Goal: Transaction & Acquisition: Subscribe to service/newsletter

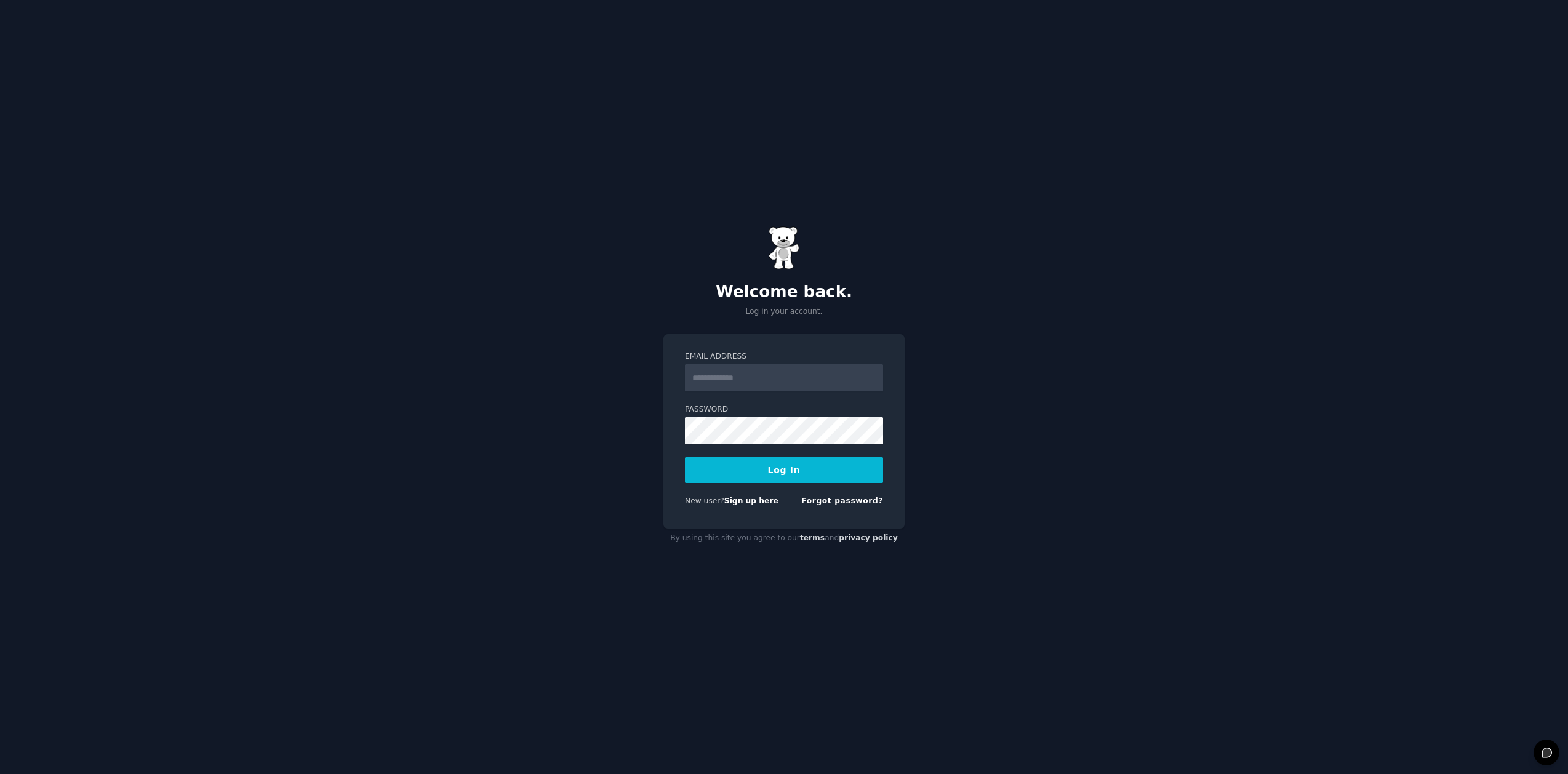
click at [0, 774] on nordpass-portal at bounding box center [0, 774] width 0 height 0
type input "**********"
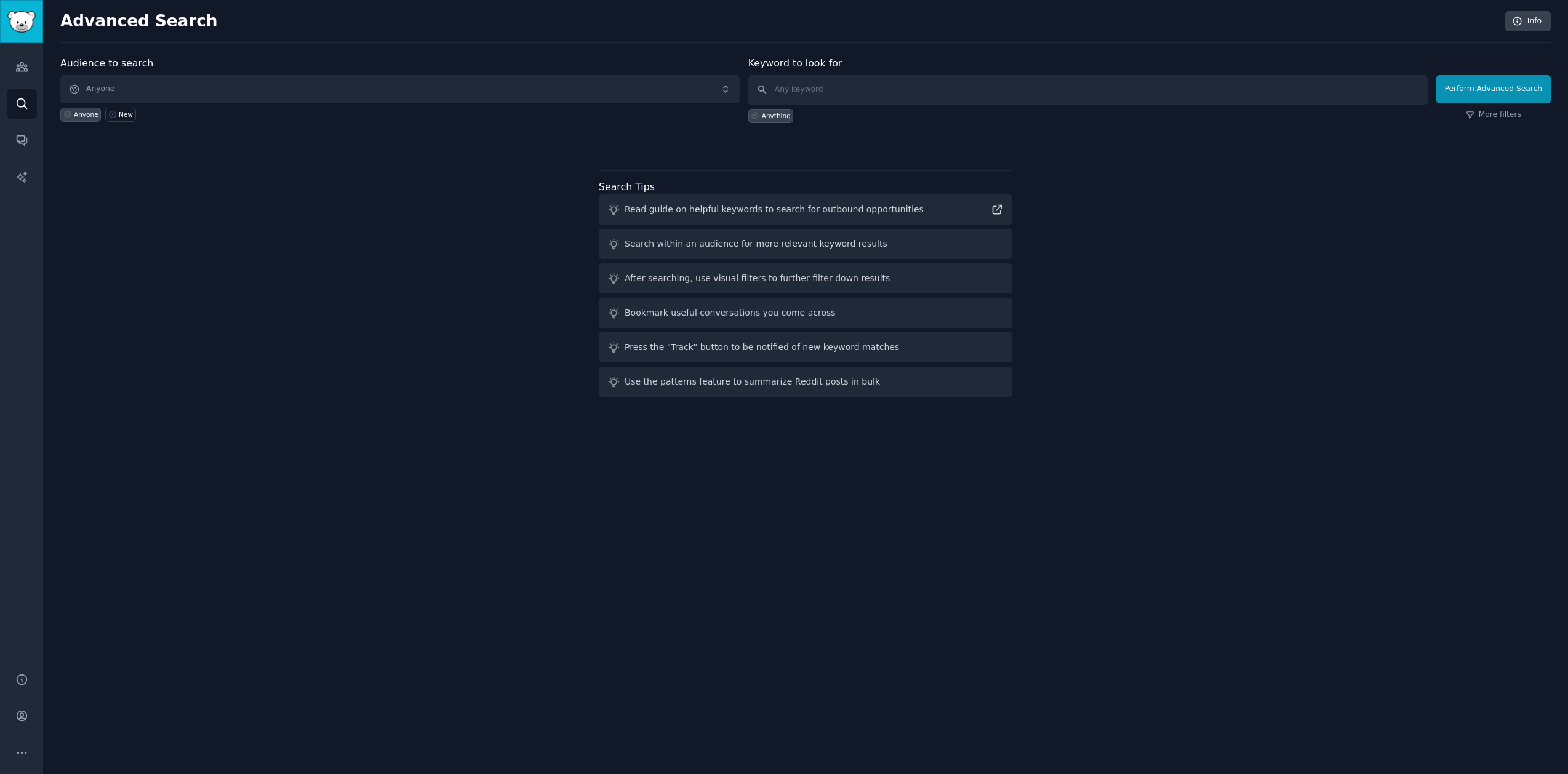
click at [32, 16] on img "Sidebar" at bounding box center [21, 22] width 28 height 22
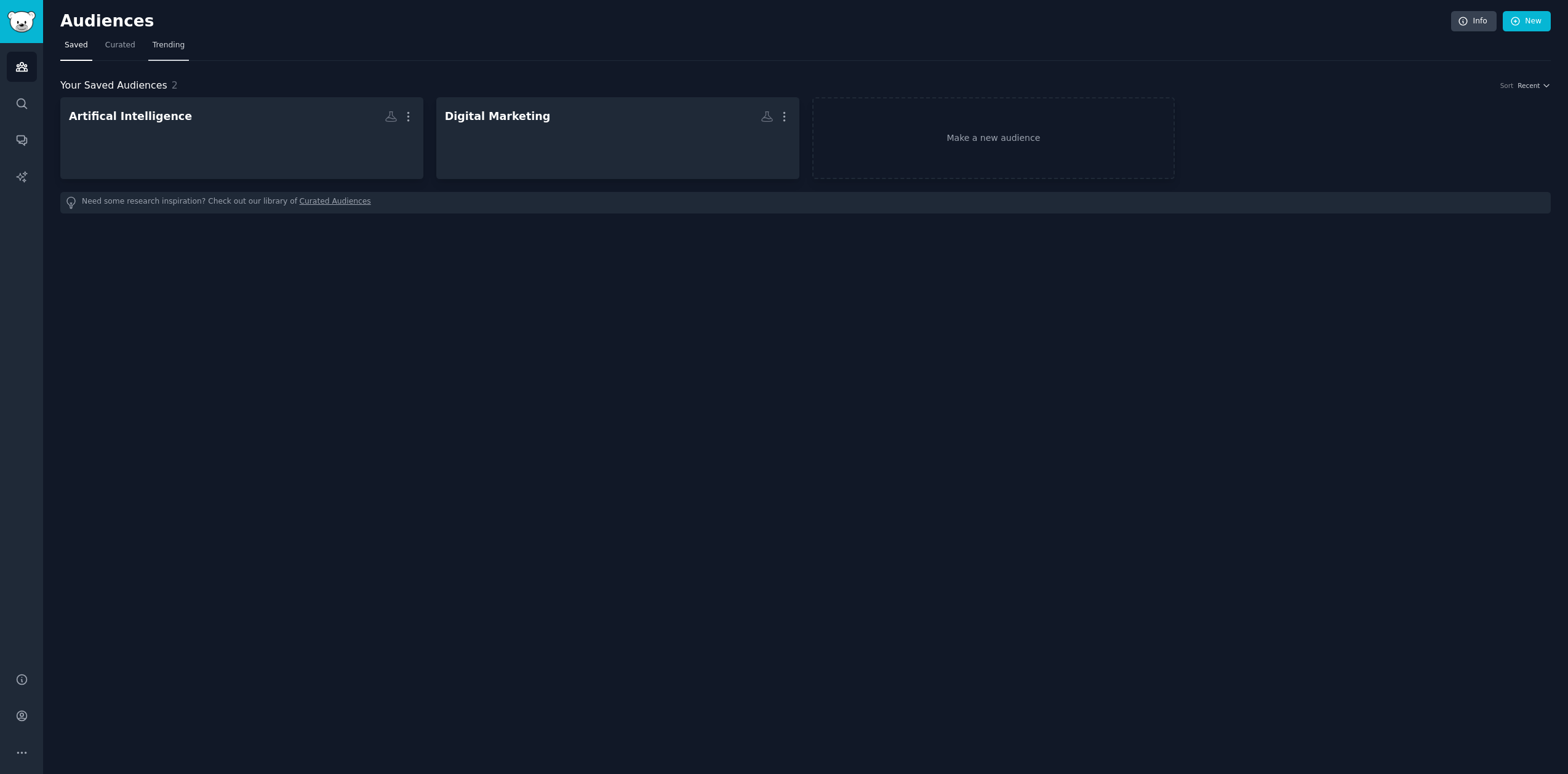
click at [166, 52] on link "Trending" at bounding box center [169, 48] width 41 height 25
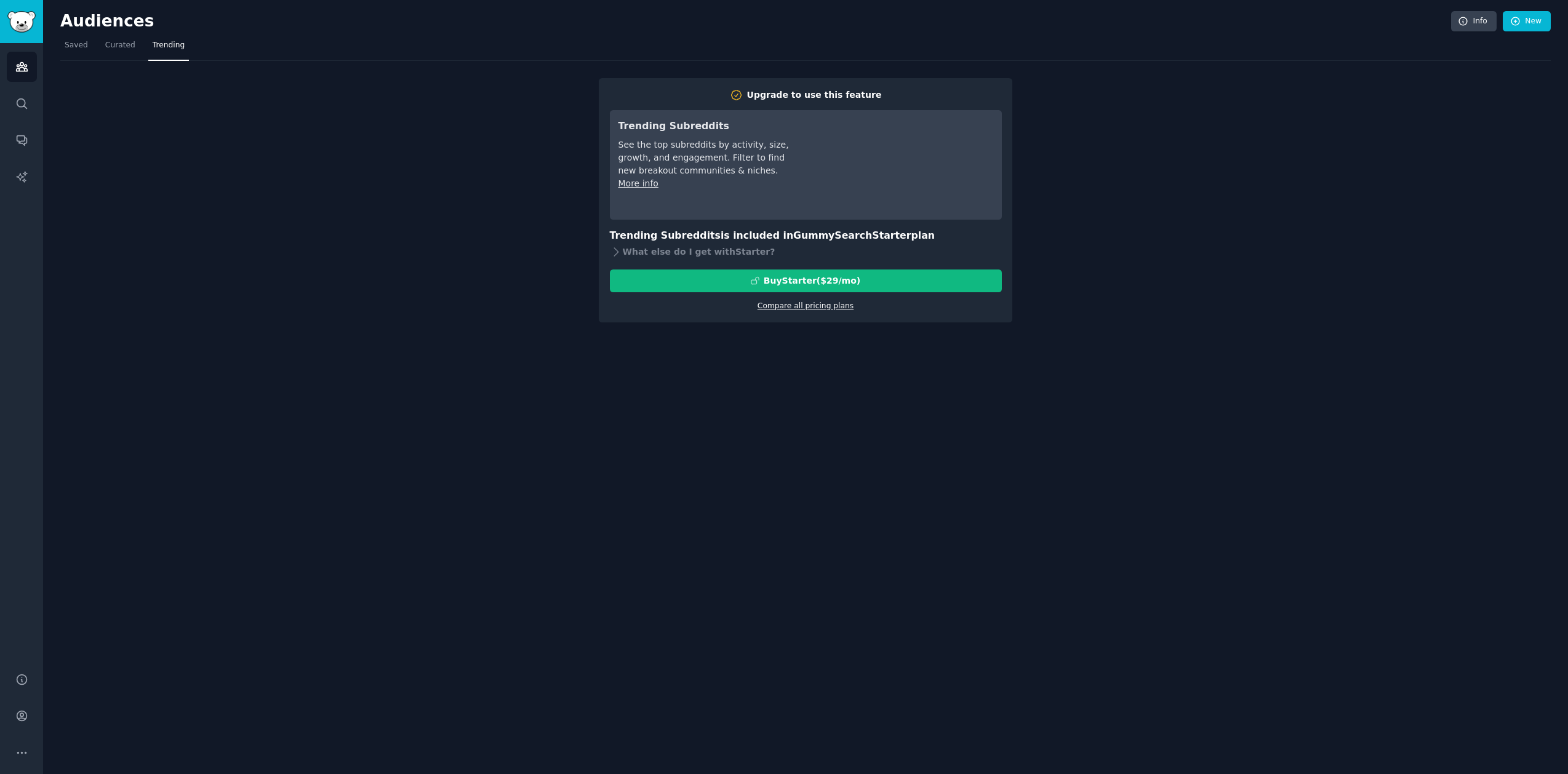
click at [819, 307] on link "Compare all pricing plans" at bounding box center [806, 305] width 96 height 9
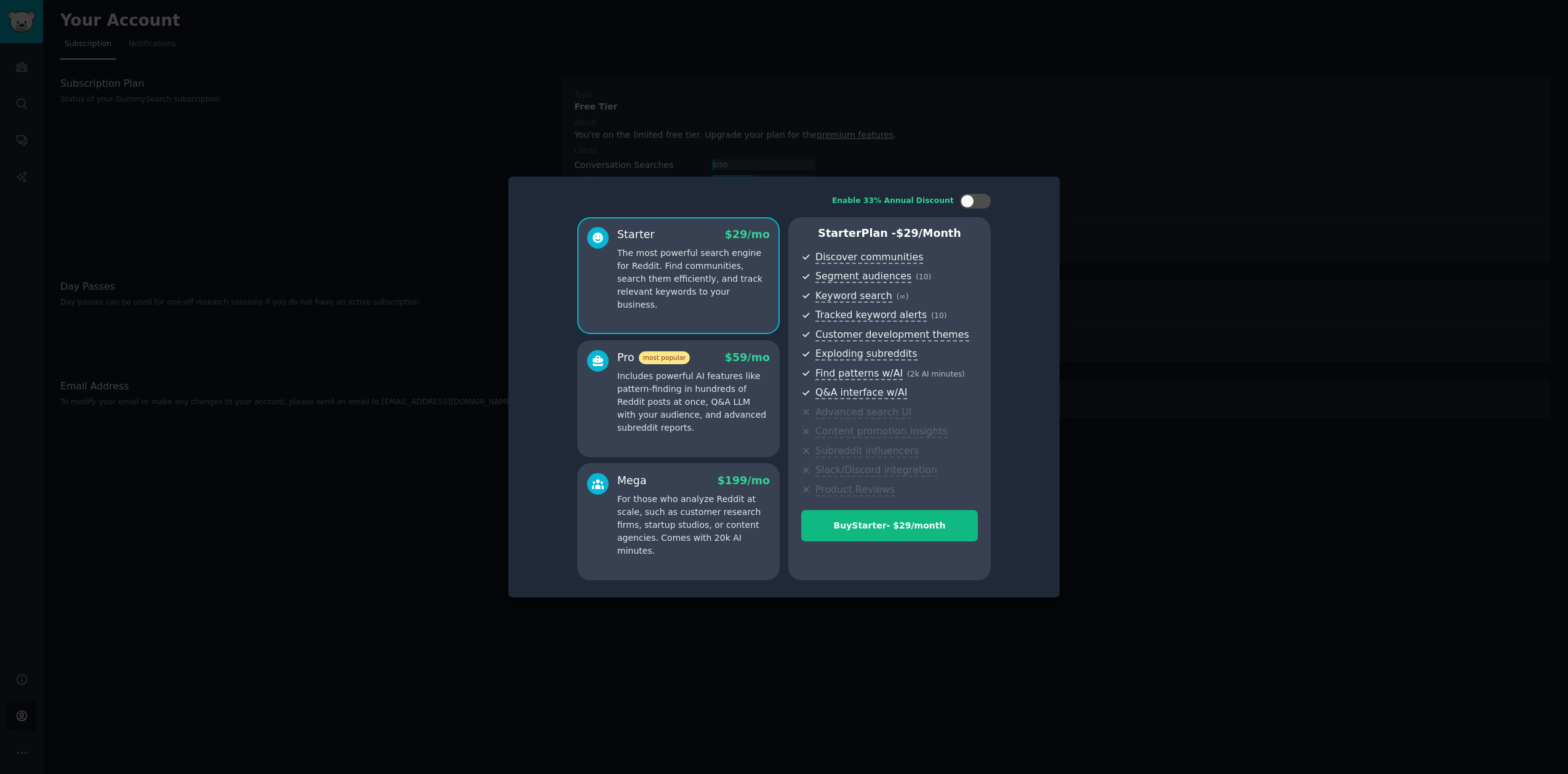
click at [1148, 218] on div at bounding box center [784, 387] width 1568 height 774
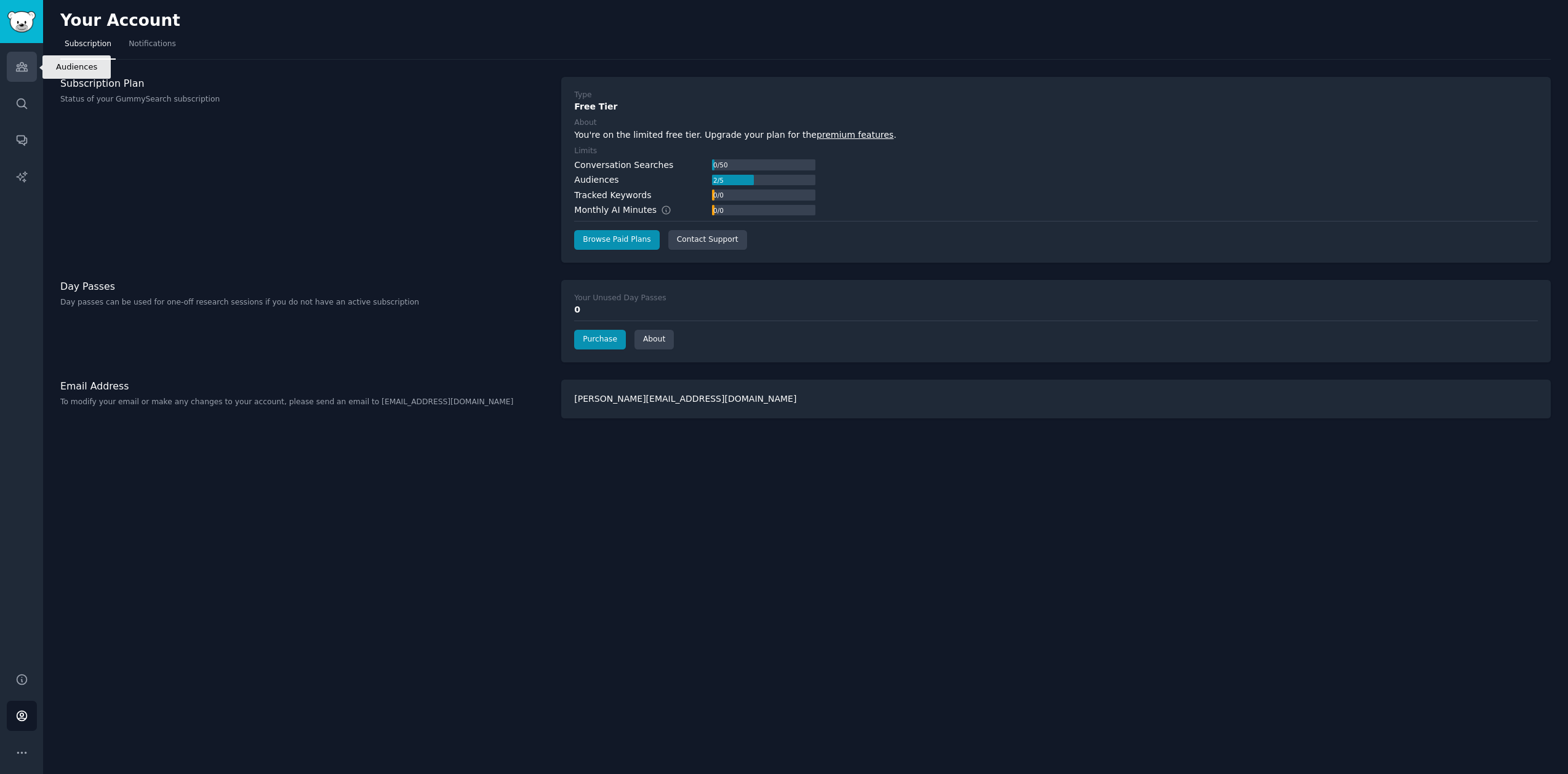
click at [16, 70] on icon "Sidebar" at bounding box center [22, 67] width 11 height 9
